Goal: Task Accomplishment & Management: Use online tool/utility

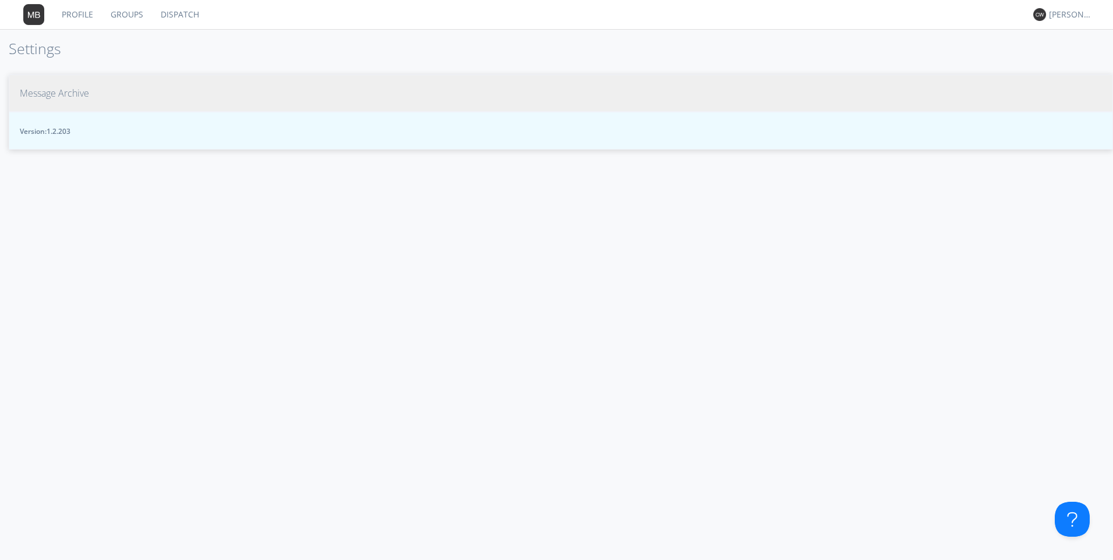
click at [81, 90] on span "Message Archive" at bounding box center [54, 93] width 69 height 13
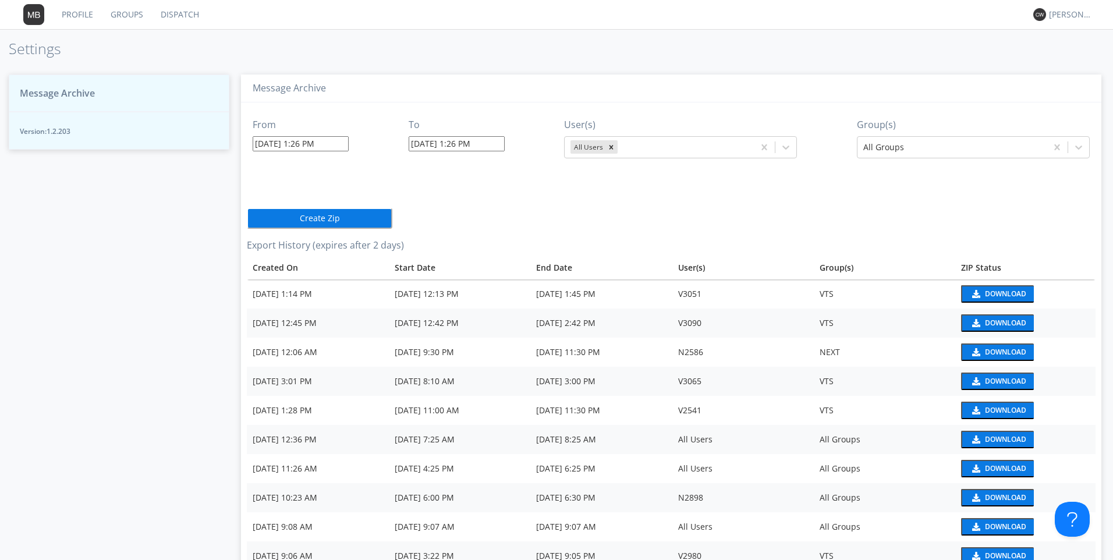
click at [342, 149] on input "[DATE] 1:26 PM" at bounding box center [301, 143] width 96 height 15
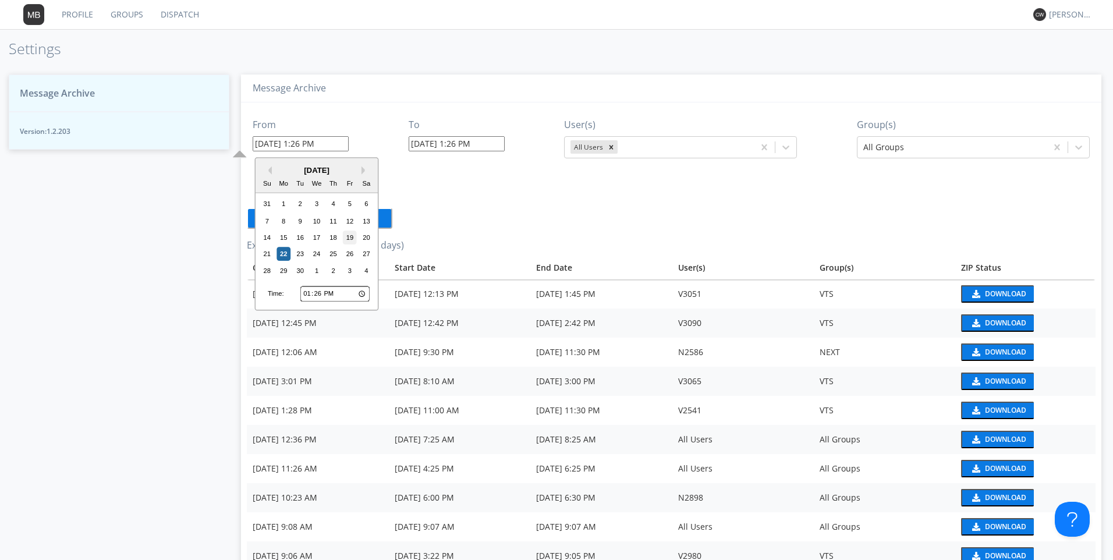
click at [352, 237] on div "19" at bounding box center [350, 237] width 14 height 14
drag, startPoint x: 341, startPoint y: 143, endPoint x: 299, endPoint y: 142, distance: 42.5
click at [299, 142] on input "[DATE] 1:26 PM" at bounding box center [301, 143] width 96 height 15
click at [331, 147] on input "[DATE] 1:26 PM" at bounding box center [301, 143] width 96 height 15
drag, startPoint x: 314, startPoint y: 144, endPoint x: 303, endPoint y: 144, distance: 10.5
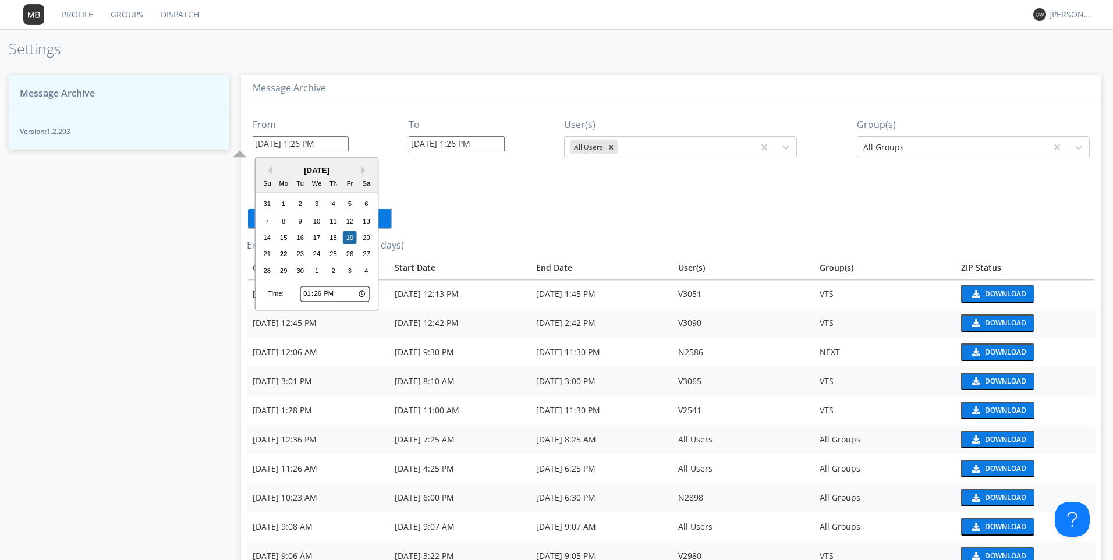
click at [303, 144] on input "[DATE] 1:26 PM" at bounding box center [301, 143] width 96 height 15
click at [297, 143] on input "[DATE] 1:26 PM" at bounding box center [301, 143] width 96 height 15
click at [337, 145] on input "09/19/20251: 26 PM" at bounding box center [301, 143] width 96 height 15
click at [315, 143] on input "09/19/20251: 26 PM" at bounding box center [301, 143] width 96 height 15
drag, startPoint x: 315, startPoint y: 143, endPoint x: 303, endPoint y: 144, distance: 11.7
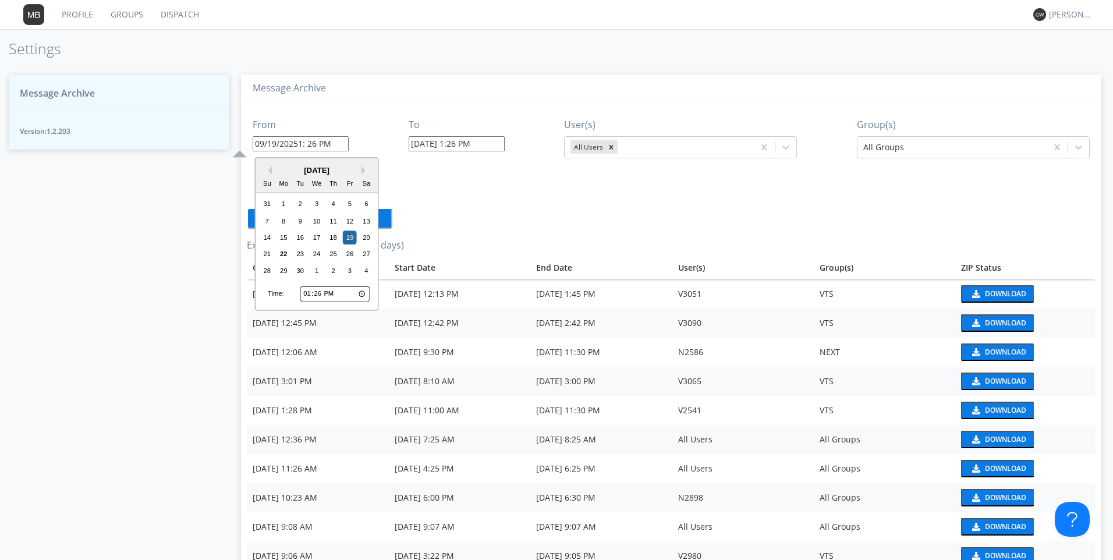
click at [303, 144] on input "09/19/20251: 26 PM" at bounding box center [301, 143] width 96 height 15
drag, startPoint x: 299, startPoint y: 143, endPoint x: 315, endPoint y: 143, distance: 16.9
click at [315, 143] on input "09/19/20251: 26 PM" at bounding box center [301, 143] width 96 height 15
type input "09/19/20251: 26 PM"
click at [307, 293] on input "13:26" at bounding box center [334, 293] width 69 height 15
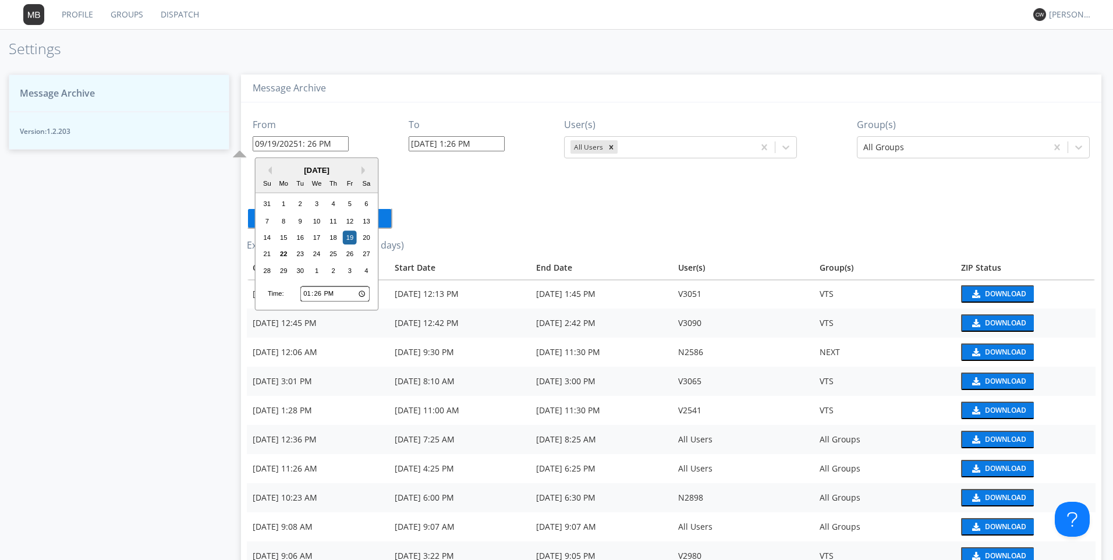
click at [317, 295] on input "13:26" at bounding box center [334, 293] width 69 height 15
type input "13:00"
type input "[DATE] 1:00 PM"
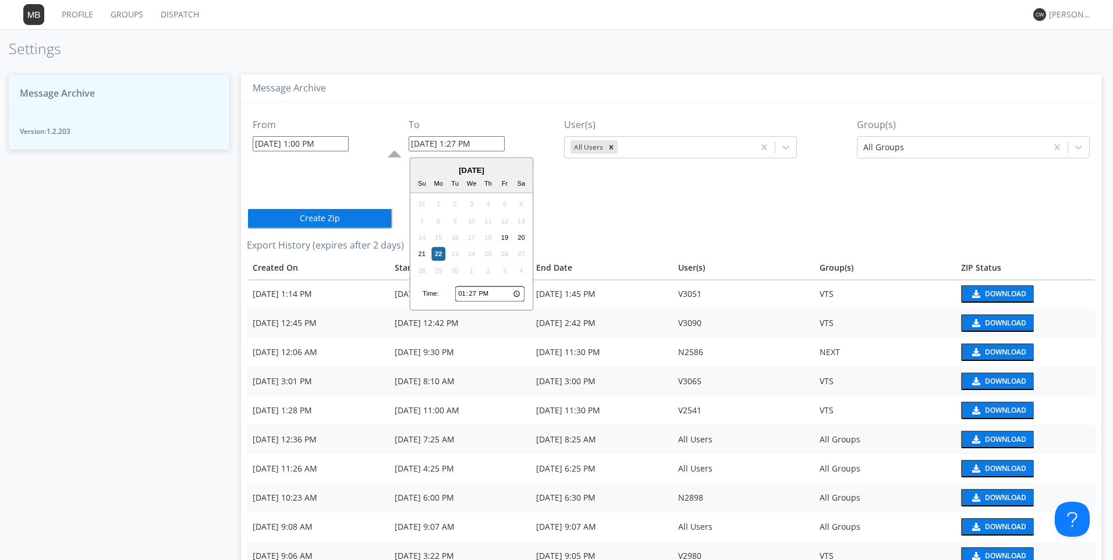
click at [495, 145] on input "[DATE] 1:27 PM" at bounding box center [456, 143] width 96 height 15
click at [506, 237] on div "19" at bounding box center [505, 237] width 14 height 14
type input "[DATE] 1:27 PM"
click at [487, 142] on input "[DATE] 1:27 PM" at bounding box center [456, 143] width 96 height 15
click at [468, 291] on input "13:27" at bounding box center [489, 293] width 69 height 15
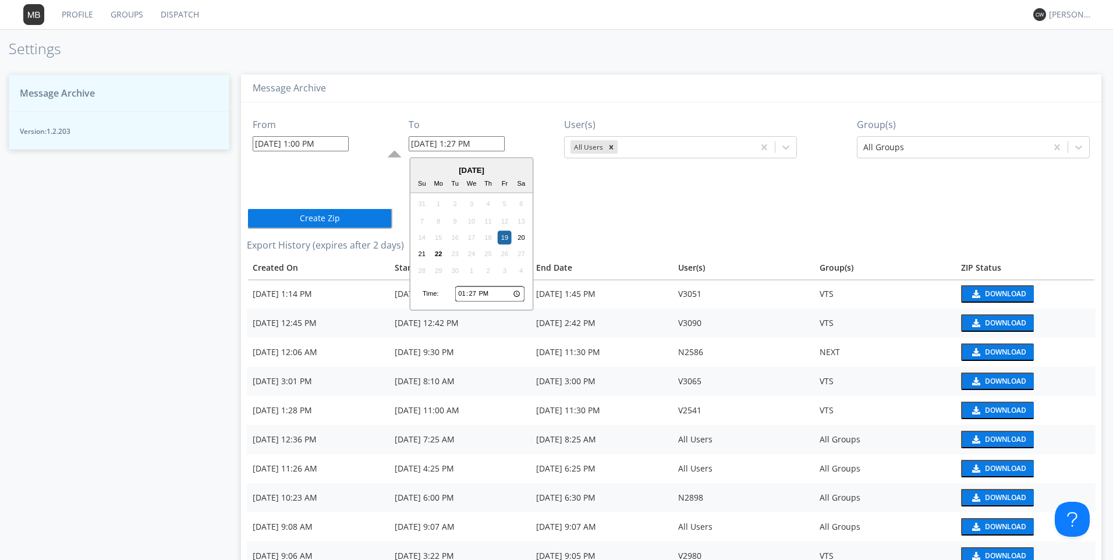
click at [458, 294] on input "13:27" at bounding box center [489, 293] width 69 height 15
type input "15:27"
type input "[DATE] 3:27 PM"
click at [463, 293] on input "15:27" at bounding box center [489, 293] width 69 height 15
type input "13:27"
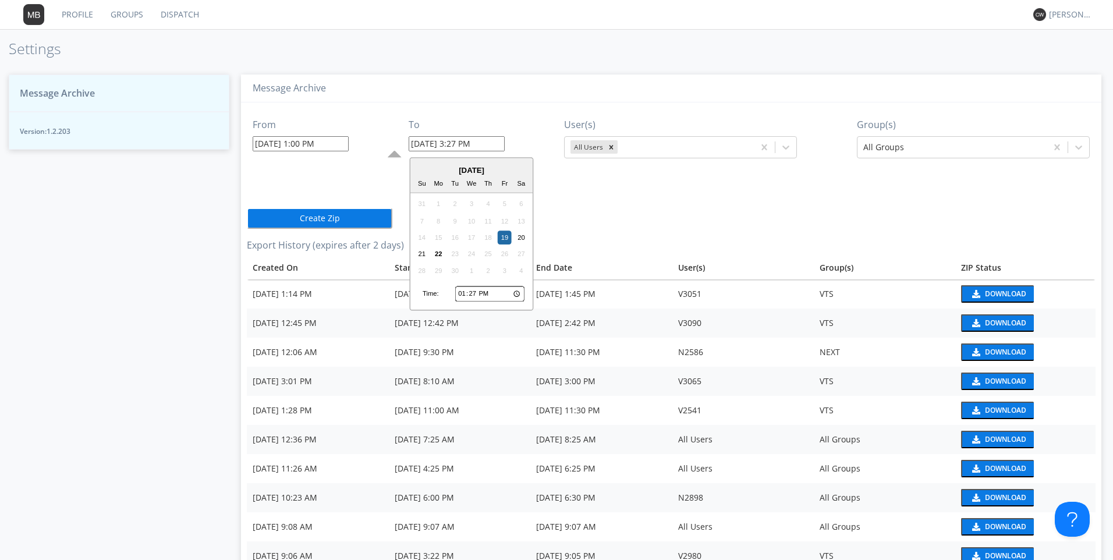
type input "[DATE] 1:27 PM"
type input "14:27"
type input "[DATE] 2:27 PM"
click at [472, 297] on input "14:27" at bounding box center [489, 293] width 69 height 15
type input "14:00"
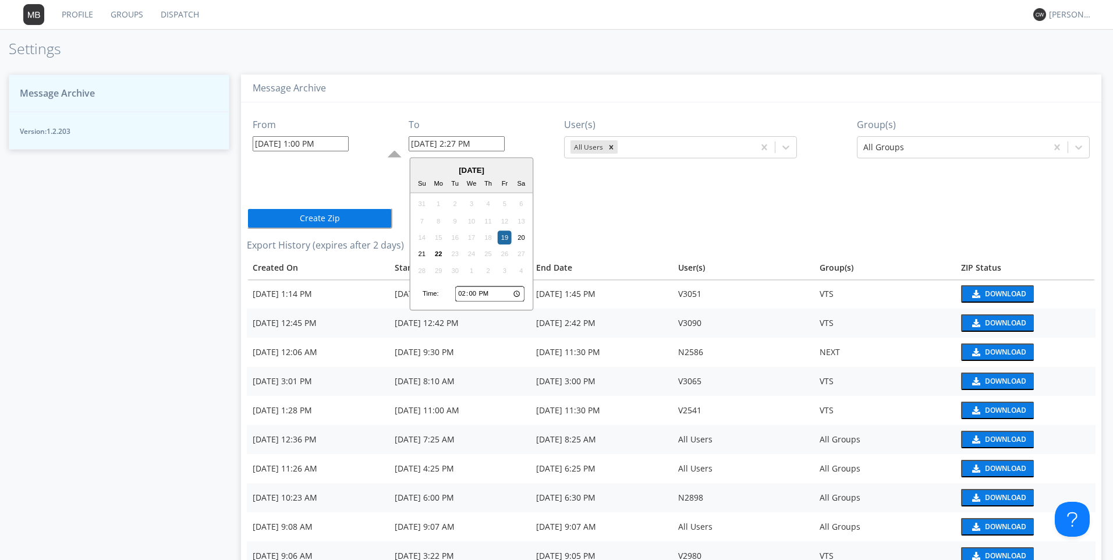
type input "[DATE] 2:00 PM"
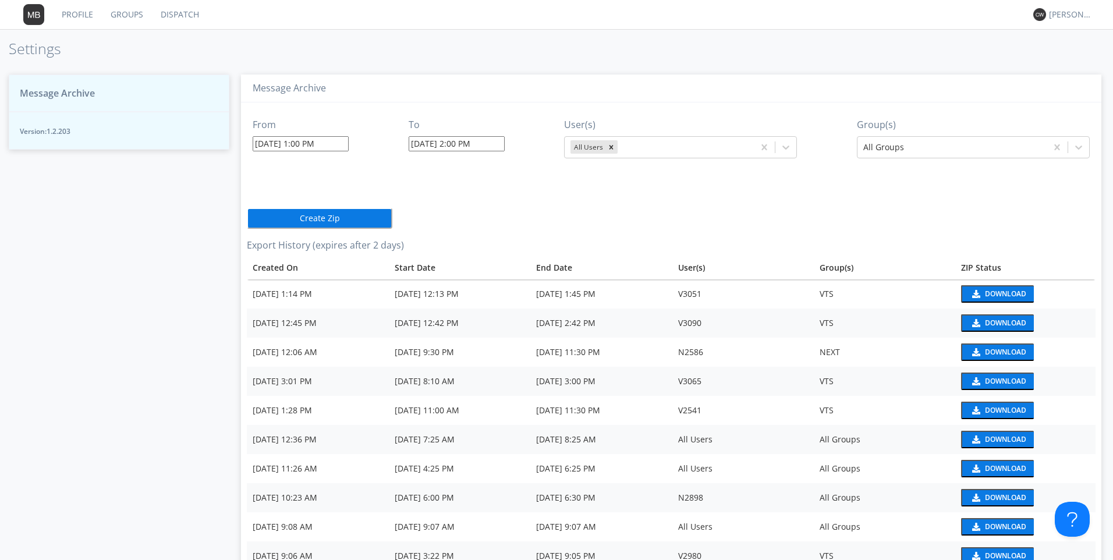
click at [646, 214] on div "From [DATE] 1:00 PM To [DATE] 2:00 PM User(s) All Users Group(s) All Groups Cre…" at bounding box center [671, 379] width 848 height 555
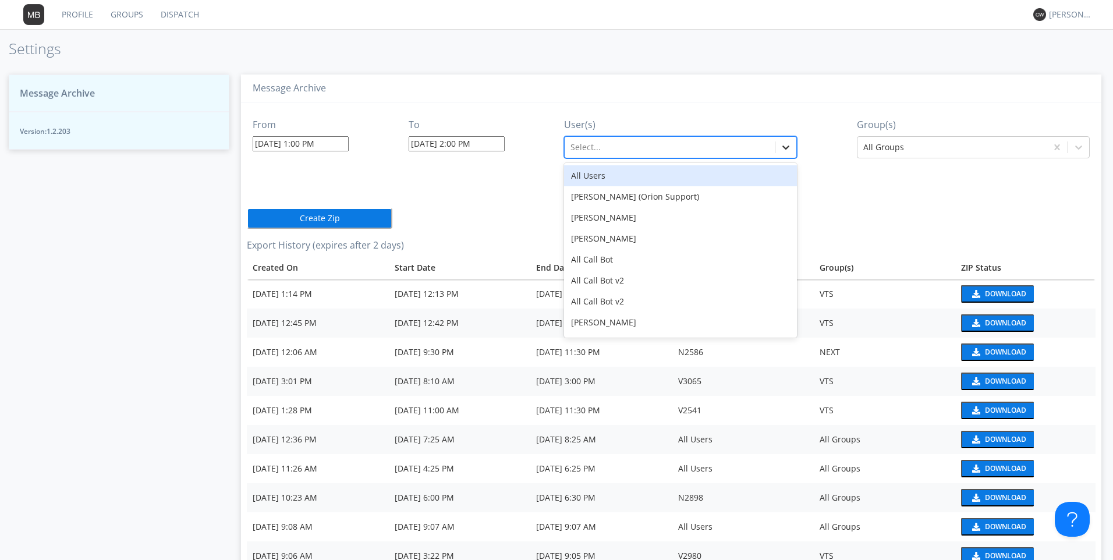
click at [784, 148] on icon at bounding box center [786, 147] width 7 height 4
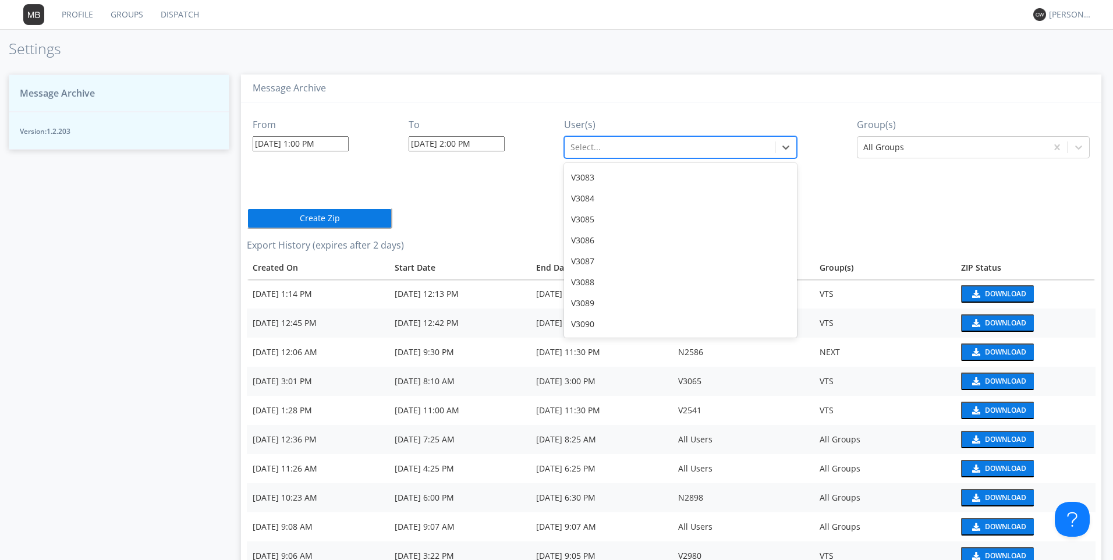
scroll to position [19516, 0]
click at [574, 322] on div "V3090" at bounding box center [680, 332] width 233 height 21
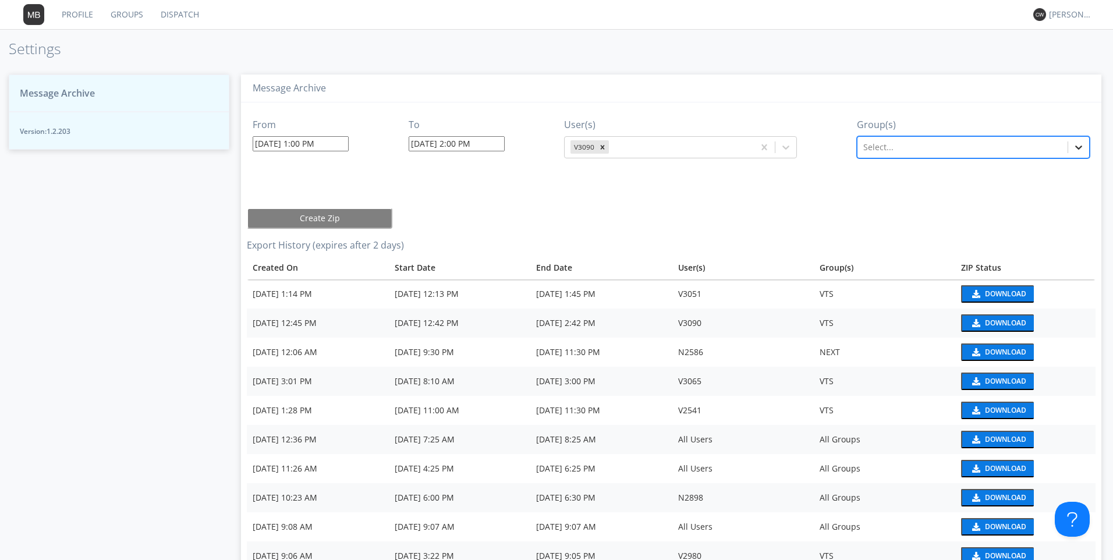
click at [1077, 147] on icon at bounding box center [1078, 147] width 12 height 12
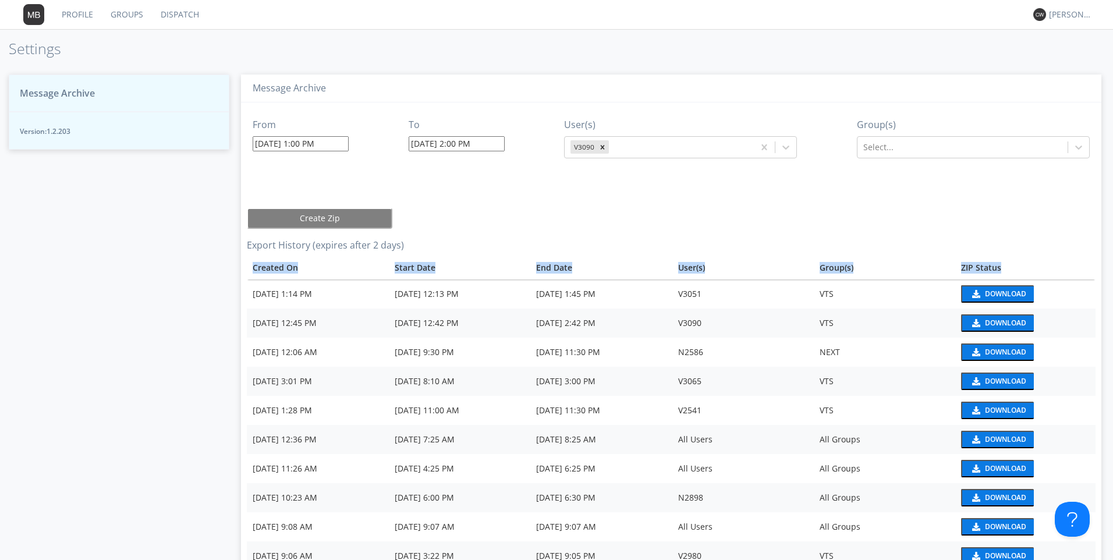
drag, startPoint x: 1085, startPoint y: 254, endPoint x: 1083, endPoint y: 275, distance: 21.6
click at [1083, 275] on div "From [DATE] 1:00 PM To [DATE] 2:00 PM User(s) V3090 Group(s) Select... Create Z…" at bounding box center [671, 379] width 848 height 555
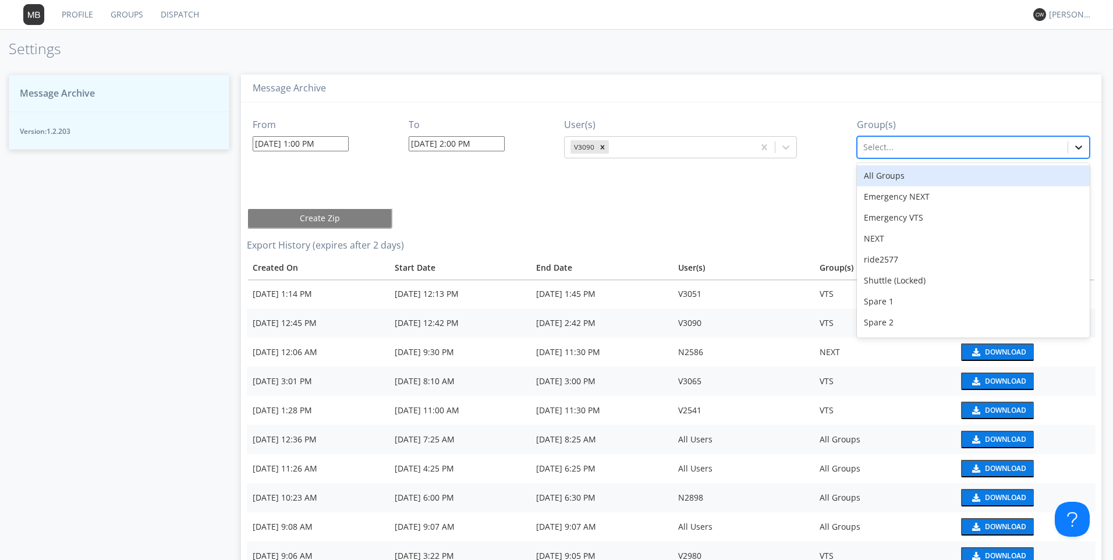
drag, startPoint x: 1083, startPoint y: 275, endPoint x: 1074, endPoint y: 148, distance: 127.8
click at [1075, 148] on icon at bounding box center [1078, 147] width 7 height 4
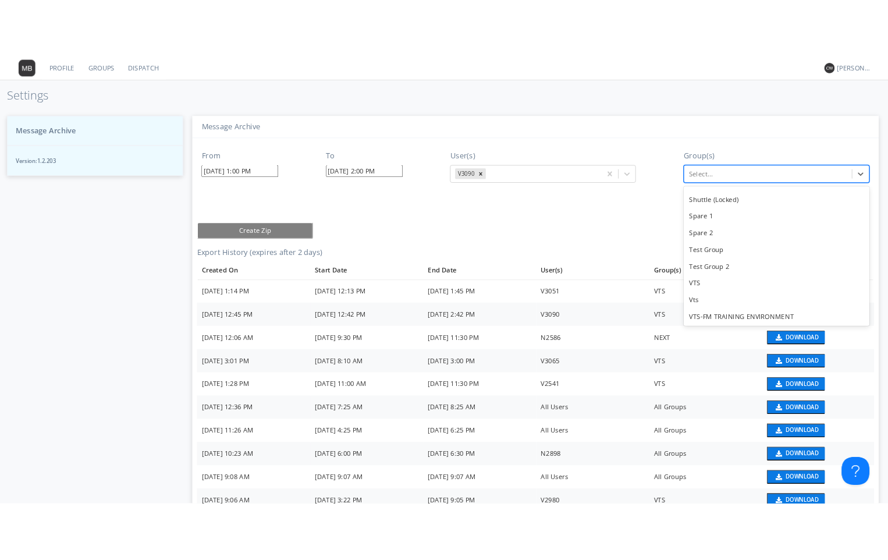
scroll to position [102, 0]
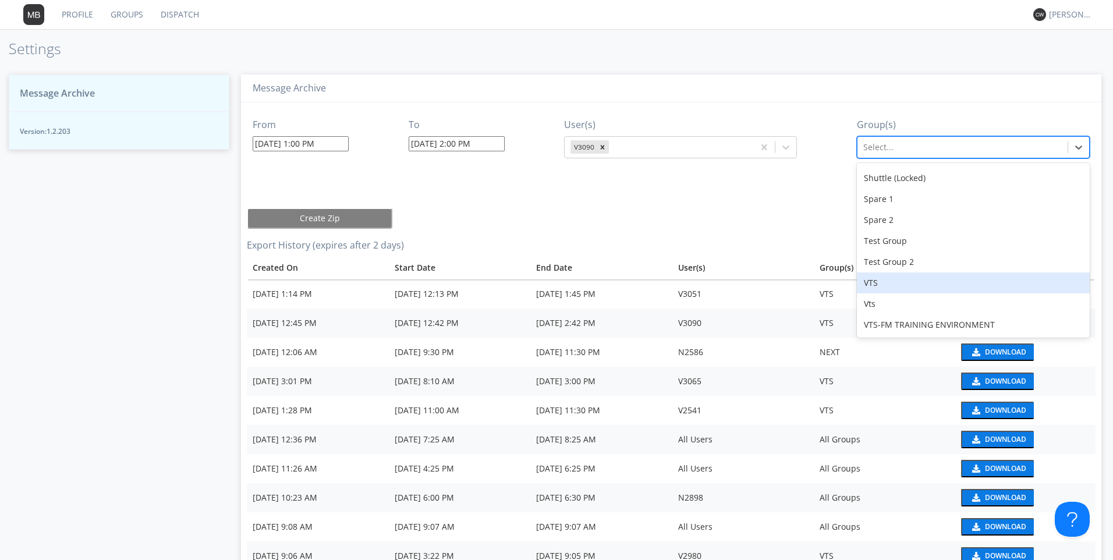
click at [880, 284] on div "VTS" at bounding box center [973, 282] width 233 height 21
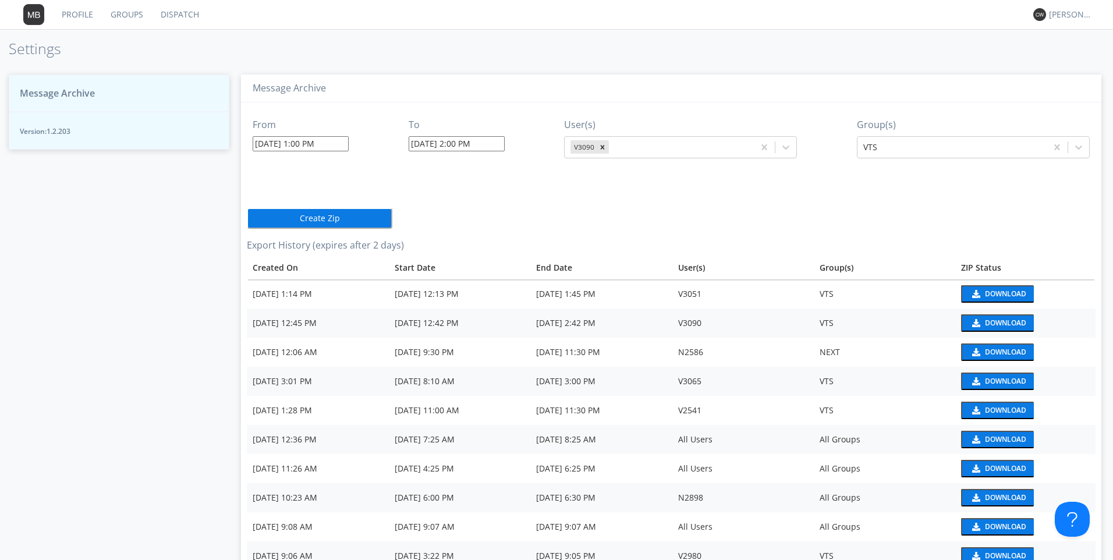
click at [375, 218] on button "Create Zip" at bounding box center [319, 218] width 145 height 21
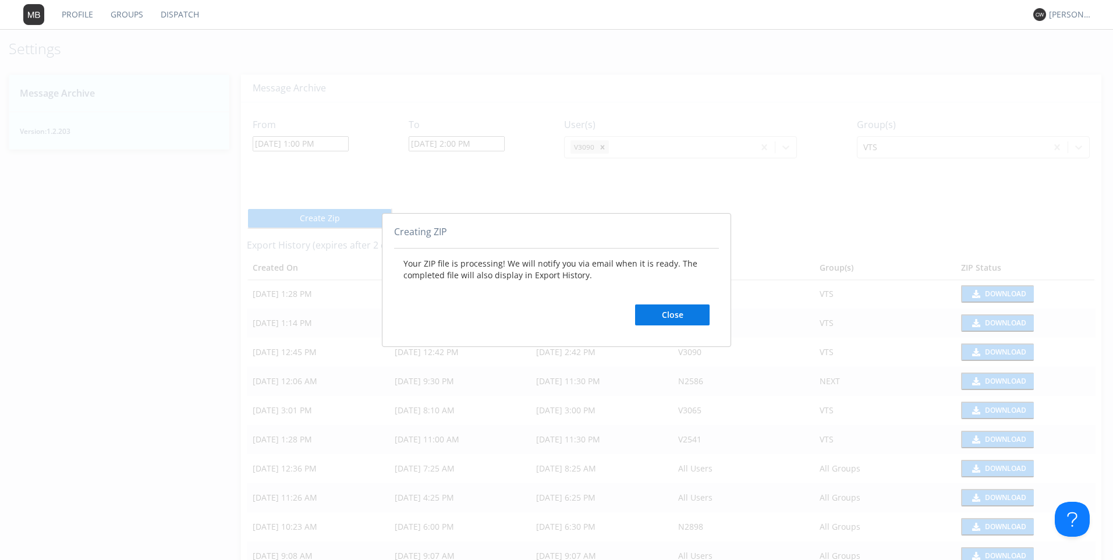
click at [703, 318] on button "Close" at bounding box center [672, 314] width 74 height 21
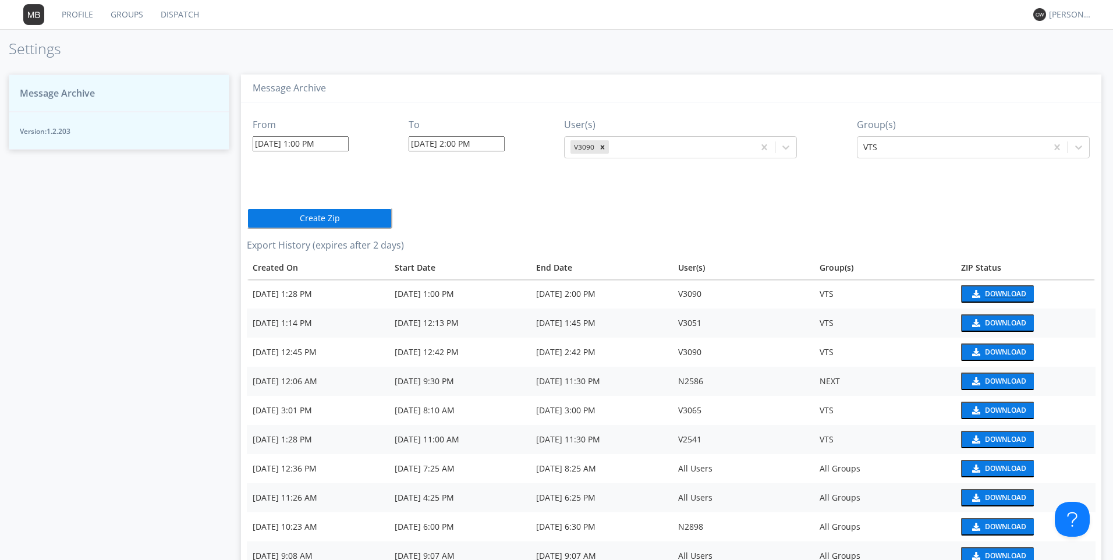
click at [985, 297] on div "Download" at bounding box center [1005, 293] width 41 height 7
click at [985, 290] on div "Download" at bounding box center [1005, 293] width 41 height 7
